Goal: Navigation & Orientation: Find specific page/section

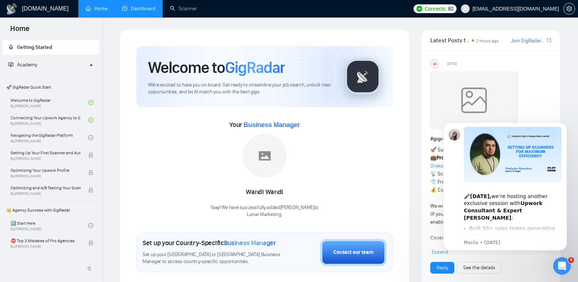
click at [134, 8] on link "Dashboard" at bounding box center [138, 8] width 33 height 6
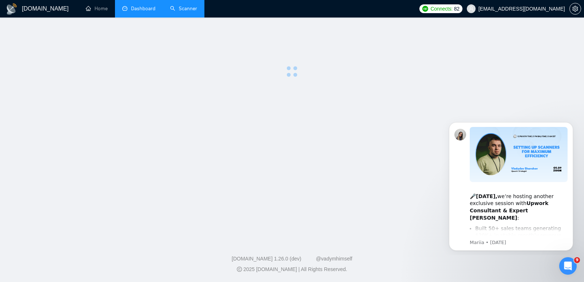
click at [188, 9] on link "Scanner" at bounding box center [183, 8] width 27 height 6
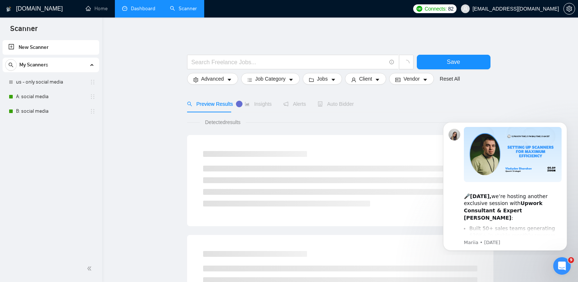
click at [147, 7] on link "Dashboard" at bounding box center [138, 8] width 33 height 6
